Goal: Transaction & Acquisition: Purchase product/service

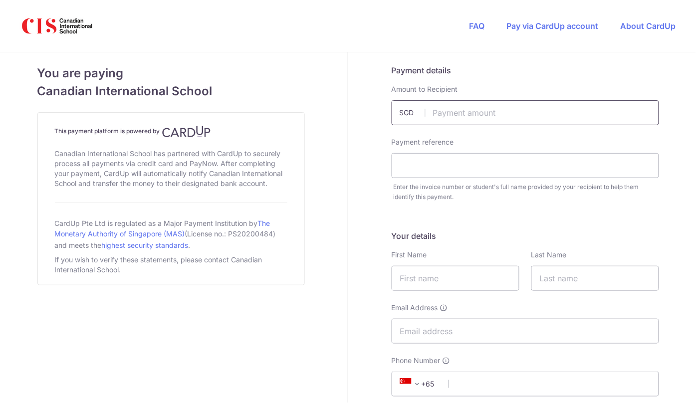
click at [459, 105] on input "text" at bounding box center [526, 112] width 268 height 25
type input "50.00"
click at [431, 169] on input "text" at bounding box center [526, 165] width 268 height 25
type input "[PERSON_NAME]"
click at [443, 276] on input "text" at bounding box center [456, 278] width 128 height 25
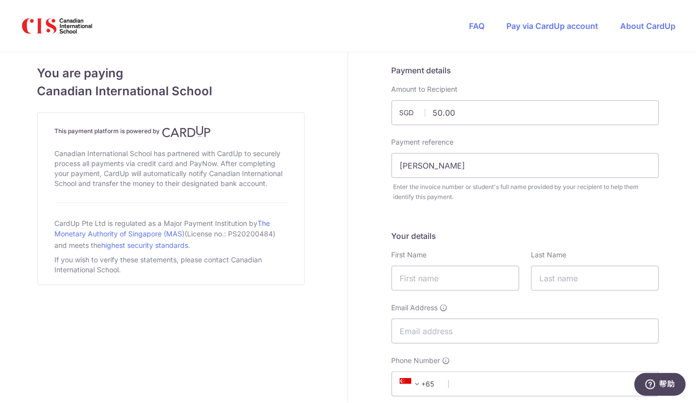
click at [522, 298] on div "Your details First Name Last Name Email Address Phone Number +376 +971 +93 +126…" at bounding box center [526, 347] width 268 height 235
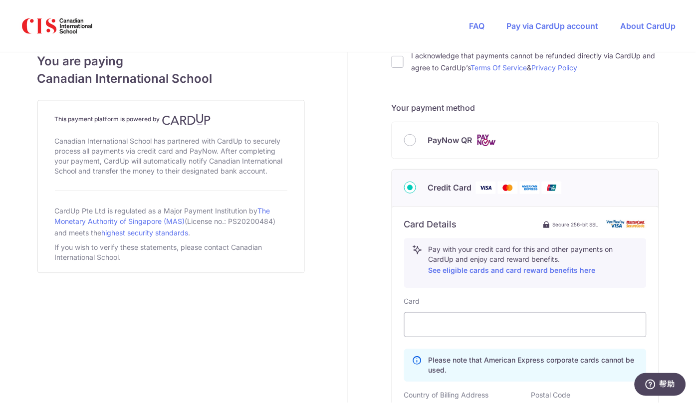
scroll to position [436, 0]
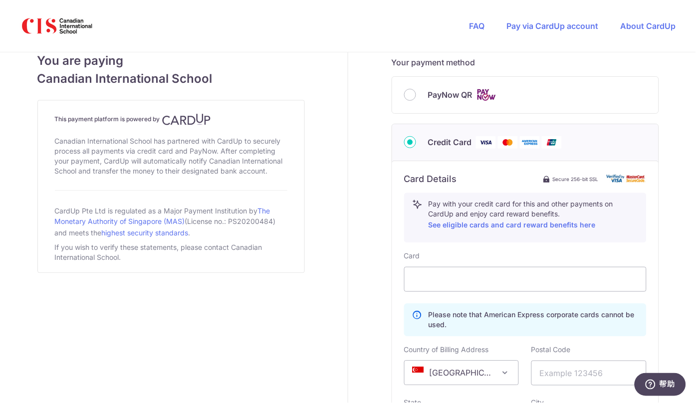
click at [550, 141] on img at bounding box center [552, 142] width 20 height 12
click at [416, 141] on input "Credit Card" at bounding box center [410, 142] width 12 height 12
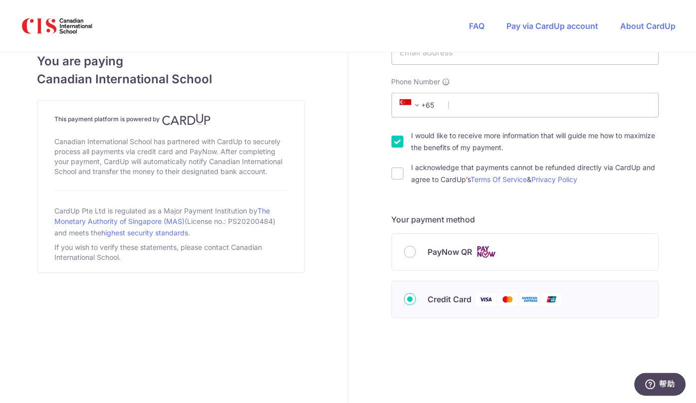
scroll to position [279, 0]
click at [542, 302] on img at bounding box center [552, 300] width 20 height 12
click at [416, 302] on input "Credit Card" at bounding box center [410, 300] width 12 height 12
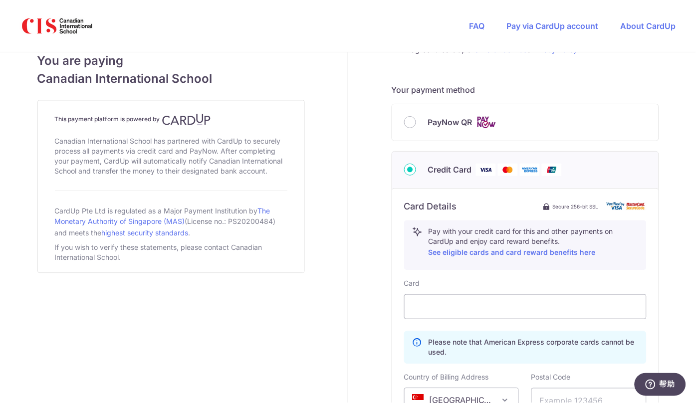
scroll to position [596, 0]
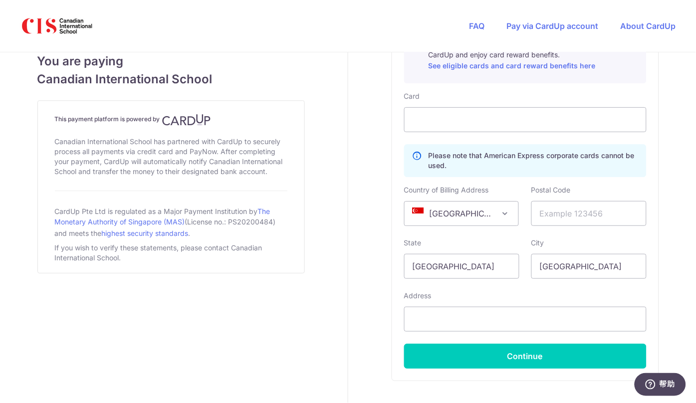
click at [496, 219] on span "[GEOGRAPHIC_DATA]" at bounding box center [462, 214] width 114 height 24
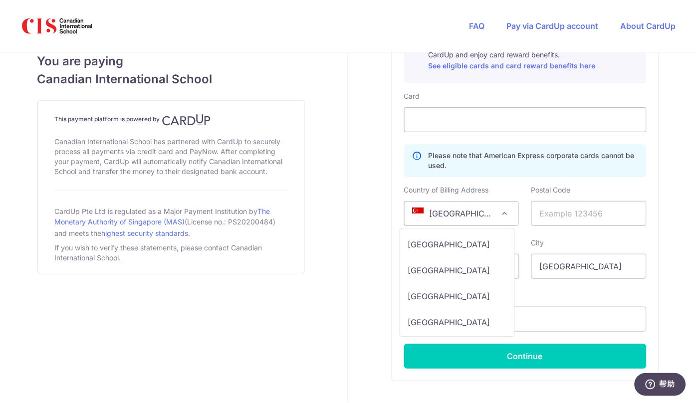
scroll to position [5512, 0]
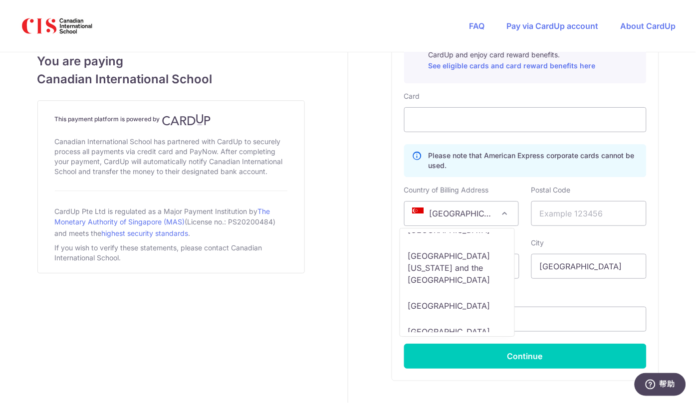
click at [448, 219] on span "[GEOGRAPHIC_DATA]" at bounding box center [462, 214] width 114 height 24
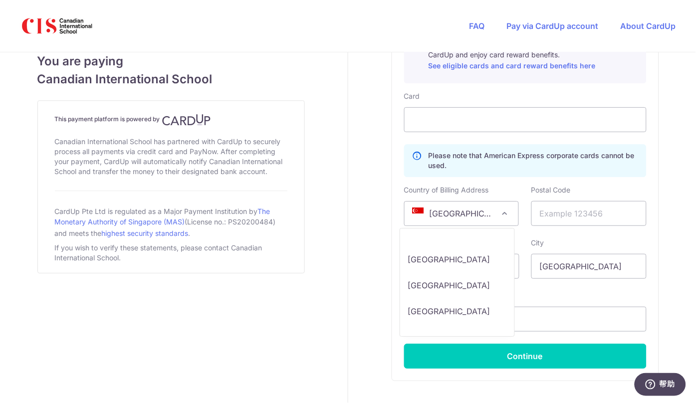
click at [452, 211] on span "[GEOGRAPHIC_DATA]" at bounding box center [462, 214] width 114 height 24
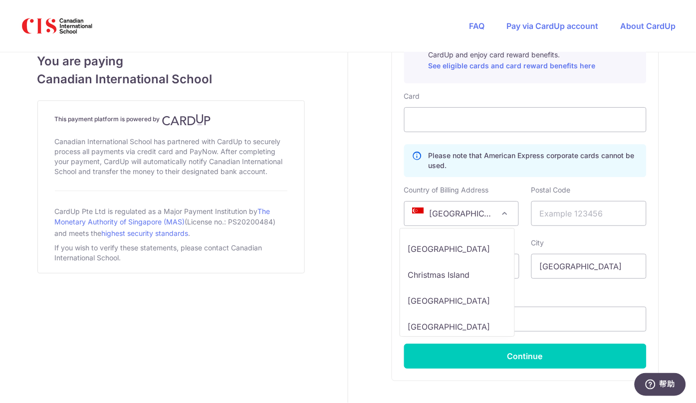
scroll to position [1248, 0]
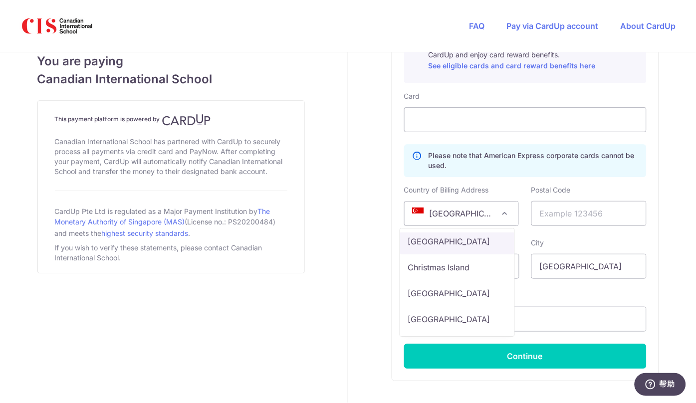
select select "CN"
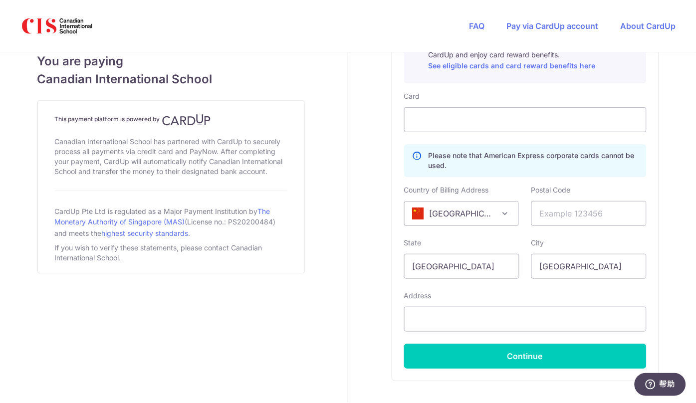
click at [518, 235] on div "Card Please note that American Express corporate cards cannot be used. Country …" at bounding box center [525, 230] width 243 height 278
click at [569, 208] on input "text" at bounding box center [589, 213] width 115 height 25
type input "100080"
type input "Beijing New Oriental Vision Overseas Consulting Co., Ltd"
click at [490, 265] on input "[GEOGRAPHIC_DATA]" at bounding box center [461, 266] width 115 height 25
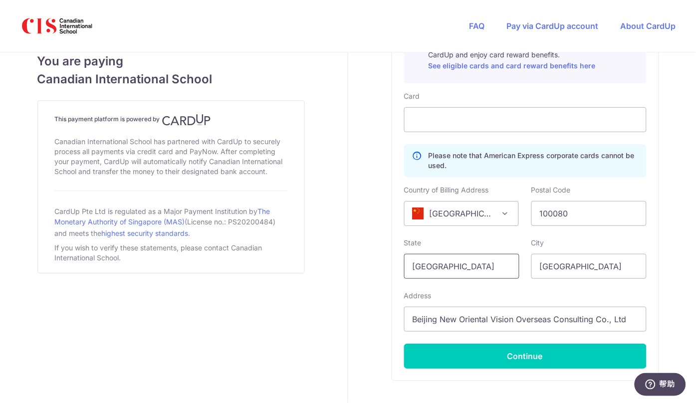
drag, startPoint x: 497, startPoint y: 265, endPoint x: 383, endPoint y: 261, distance: 114.4
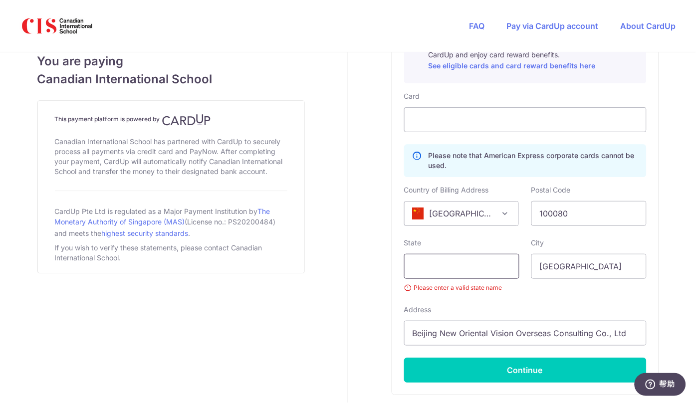
click at [422, 262] on input "text" at bounding box center [461, 266] width 115 height 25
type input "[GEOGRAPHIC_DATA]"
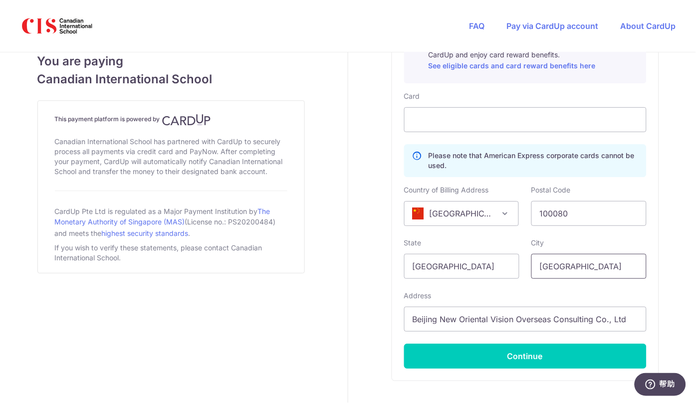
click at [609, 267] on input "[GEOGRAPHIC_DATA]" at bounding box center [589, 266] width 115 height 25
drag, startPoint x: 613, startPoint y: 265, endPoint x: 455, endPoint y: 269, distance: 158.8
click at [456, 268] on div "State [GEOGRAPHIC_DATA] Please enter a valid state name City [GEOGRAPHIC_DATA]" at bounding box center [525, 258] width 255 height 41
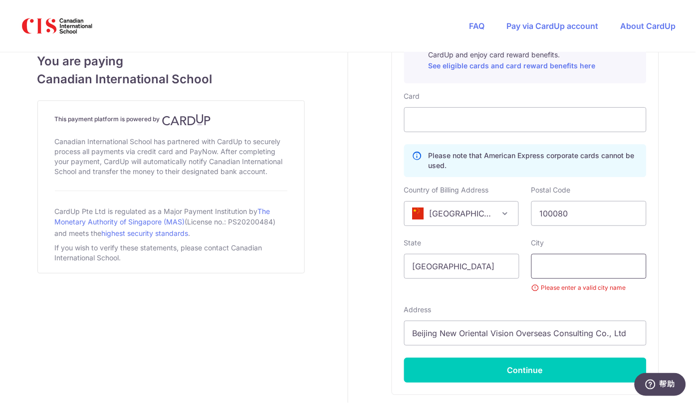
click at [554, 263] on input "text" at bounding box center [589, 266] width 115 height 25
type input "[GEOGRAPHIC_DATA]"
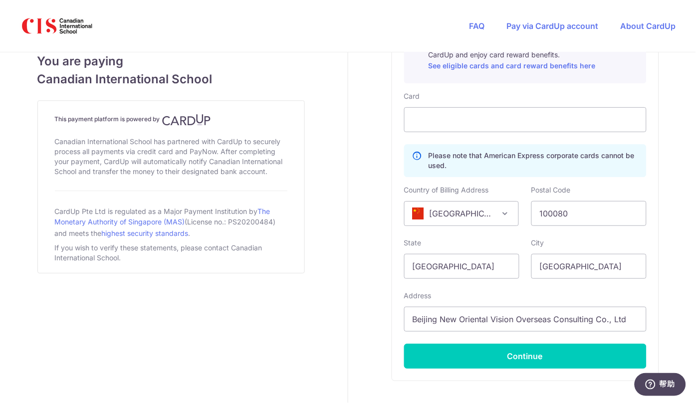
click at [603, 293] on div "Address [GEOGRAPHIC_DATA] New Oriental Vision Overseas Consulting Co., Ltd" at bounding box center [525, 311] width 243 height 41
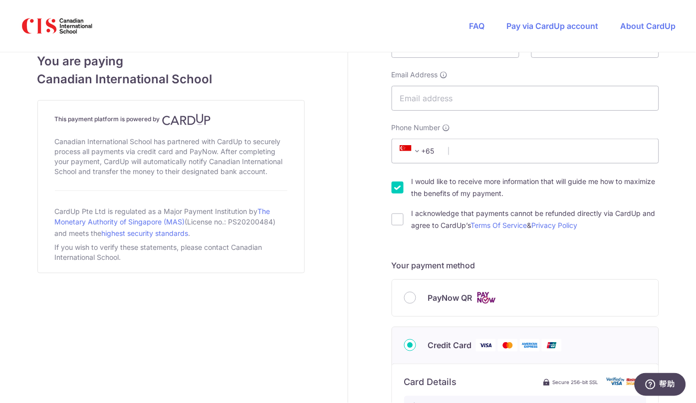
scroll to position [222, 0]
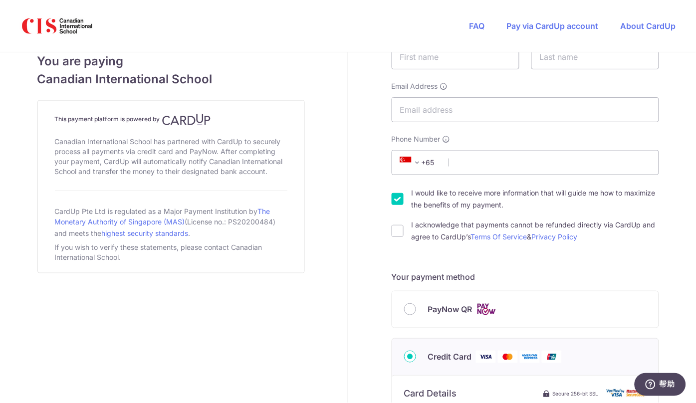
click at [393, 197] on input "I would like to receive more information that will guide me how to maximize the…" at bounding box center [398, 199] width 12 height 12
checkbox input "false"
click at [395, 228] on input "I acknowledge that payments cannot be refunded directly via CardUp and agree to…" at bounding box center [398, 231] width 12 height 12
checkbox input "true"
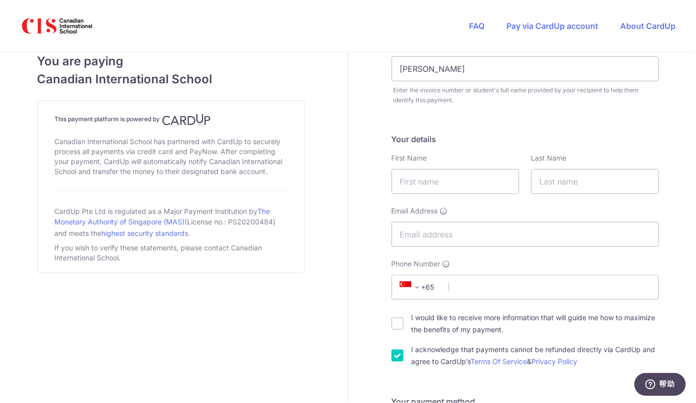
click at [417, 287] on span at bounding box center [418, 288] width 12 height 12
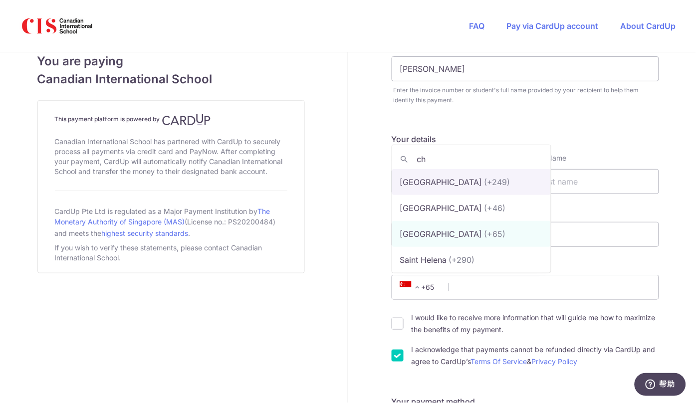
scroll to position [0, 0]
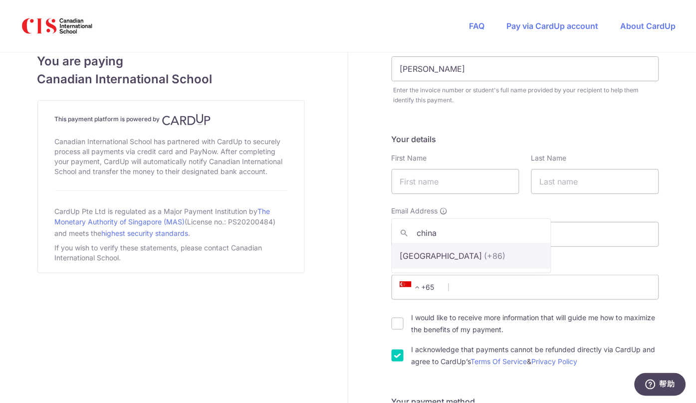
type input "china"
select select "48"
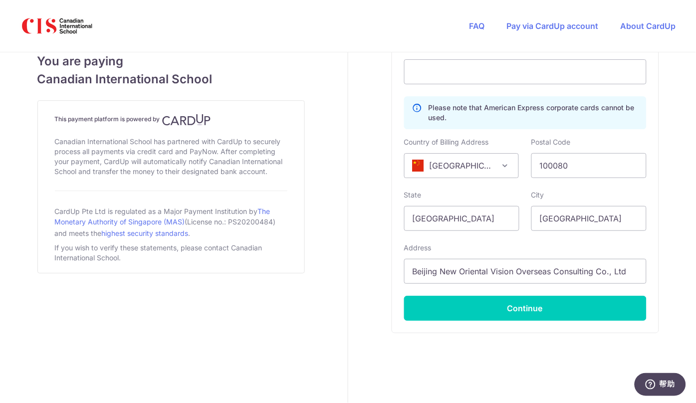
scroll to position [658, 0]
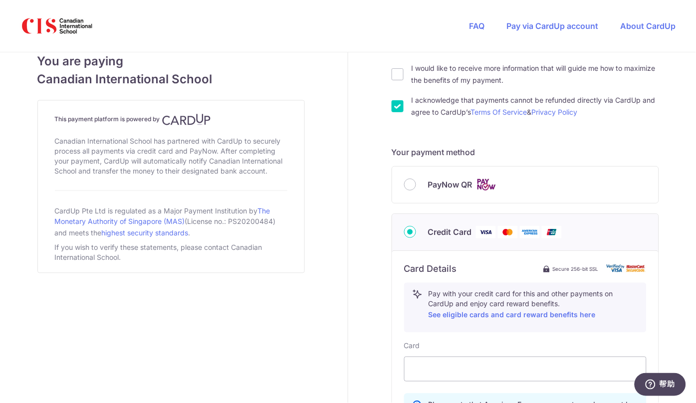
scroll to position [0, 0]
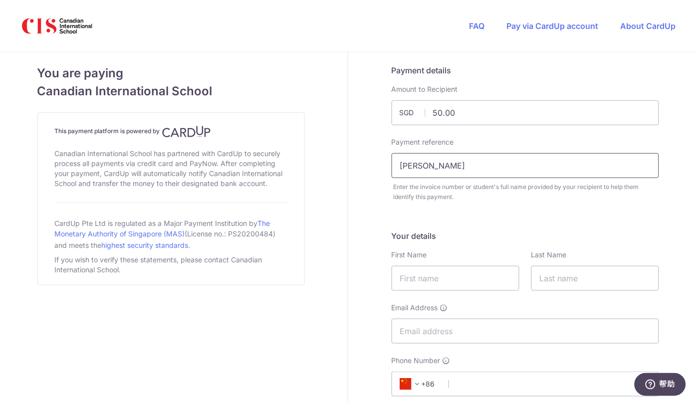
click at [473, 165] on input "[PERSON_NAME]" at bounding box center [526, 165] width 268 height 25
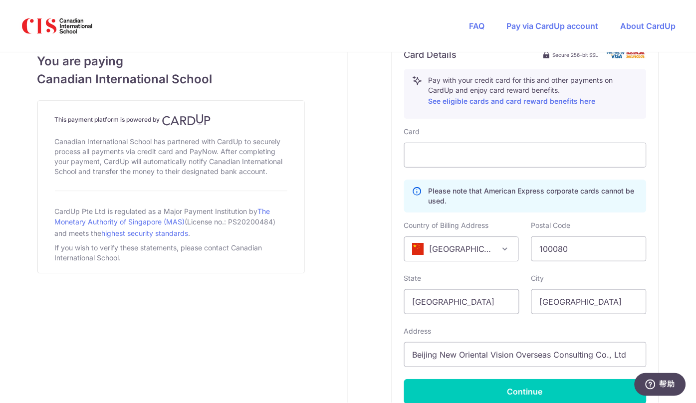
scroll to position [562, 0]
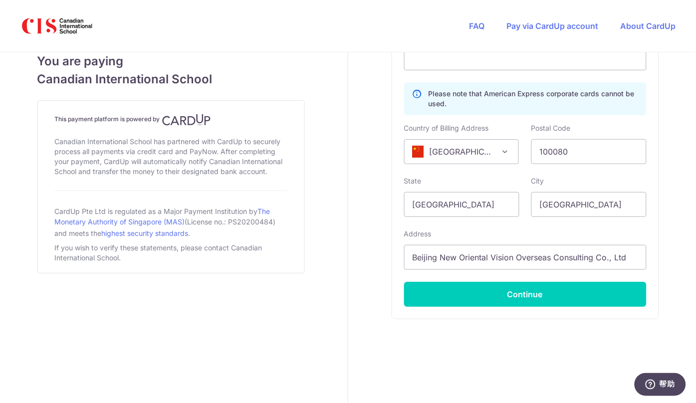
scroll to position [658, 0]
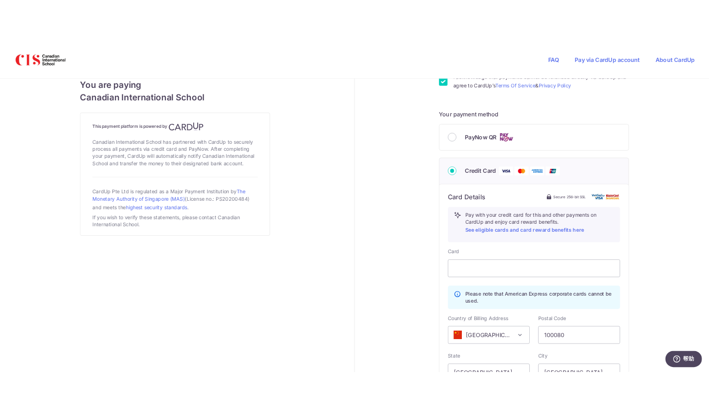
scroll to position [374, 0]
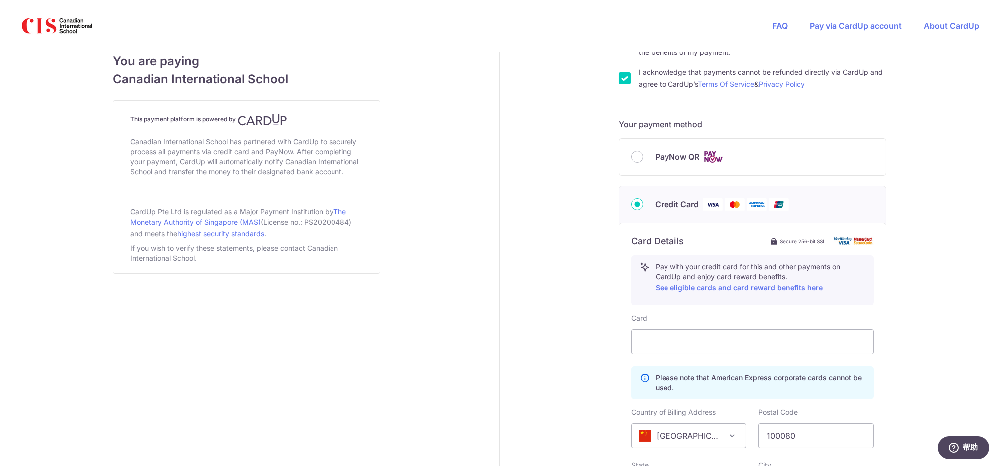
click at [216, 344] on div "You are paying Canadian International School This payment platform is powered b…" at bounding box center [246, 183] width 505 height 1010
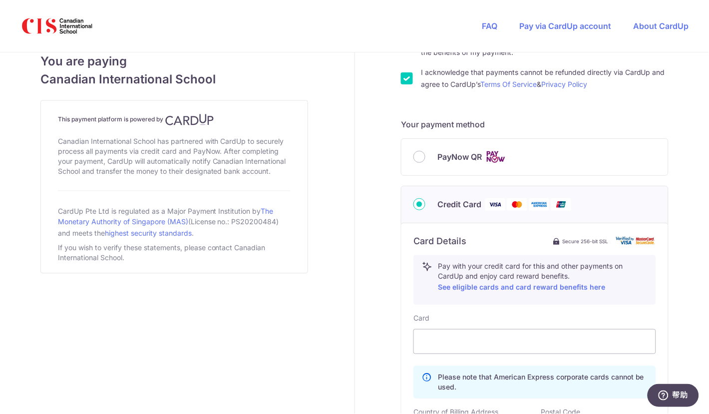
click at [323, 99] on div "You are paying Canadian International School This payment platform is powered b…" at bounding box center [174, 183] width 360 height 1010
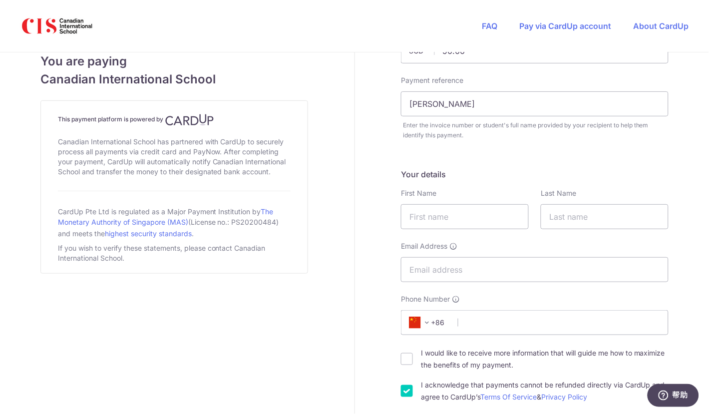
scroll to position [0, 0]
